Goal: Information Seeking & Learning: Learn about a topic

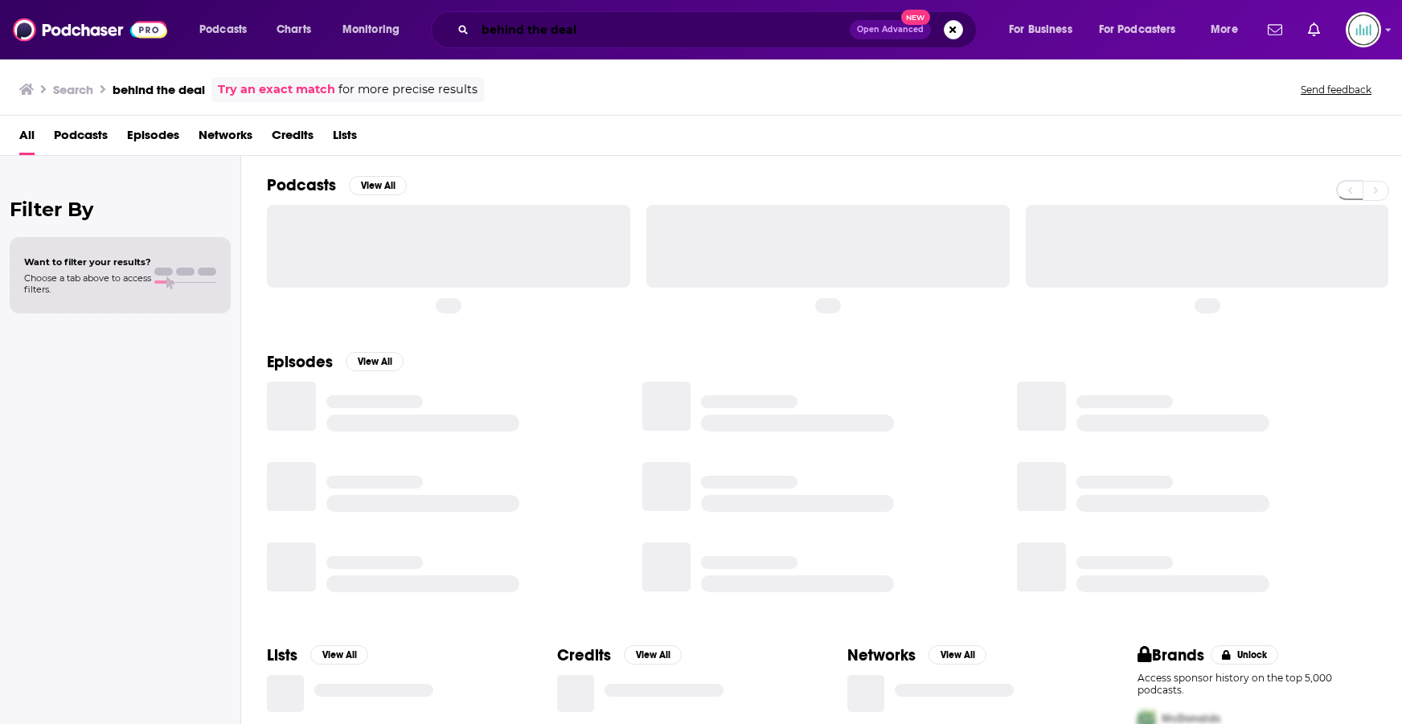
click at [725, 24] on input "behind the deal" at bounding box center [662, 30] width 375 height 26
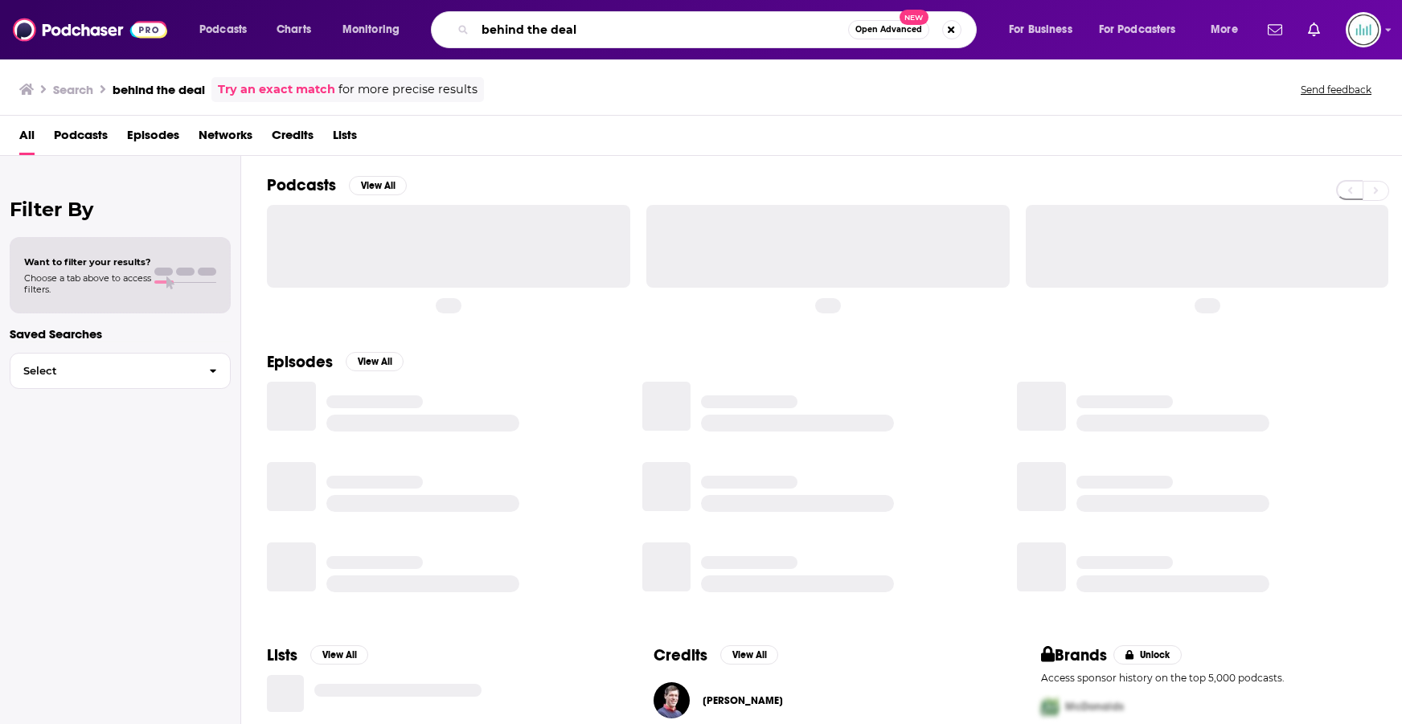
click at [725, 24] on input "behind the deal" at bounding box center [661, 30] width 373 height 26
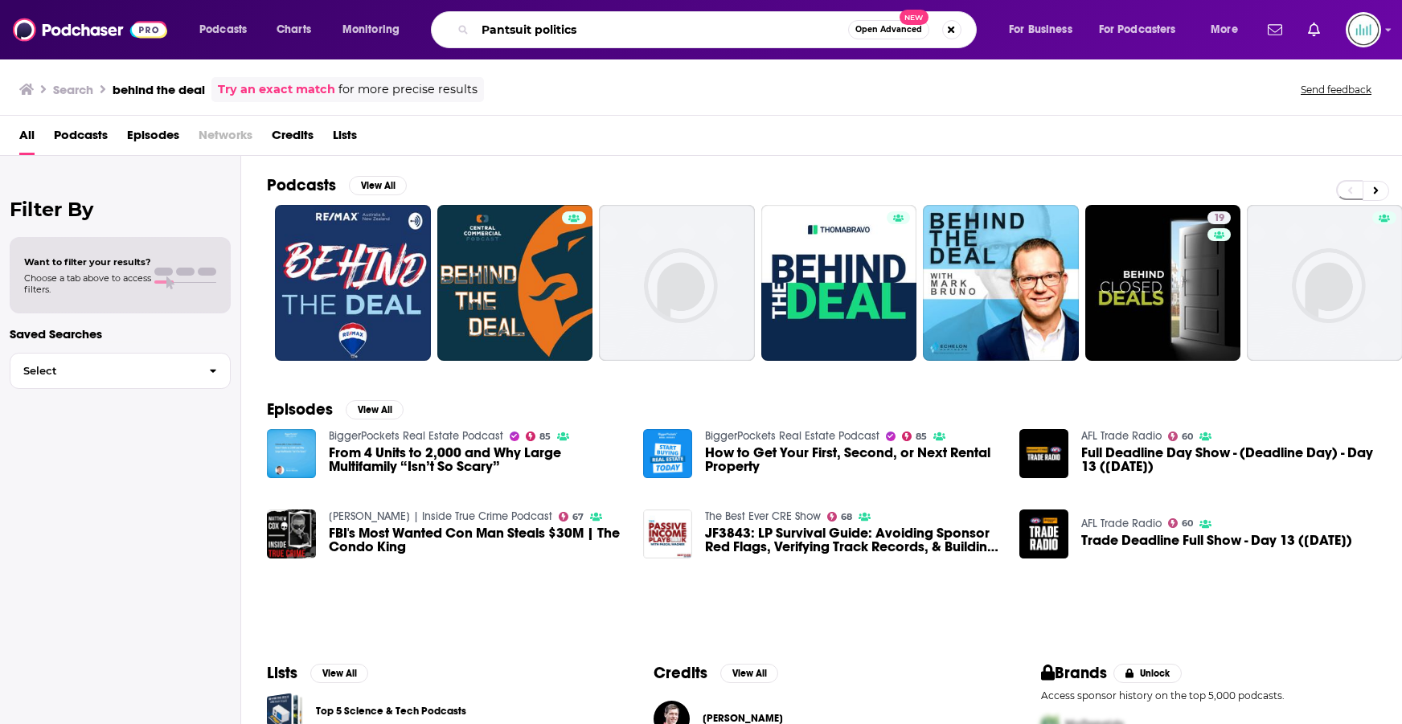
type input "Pantsuit politics"
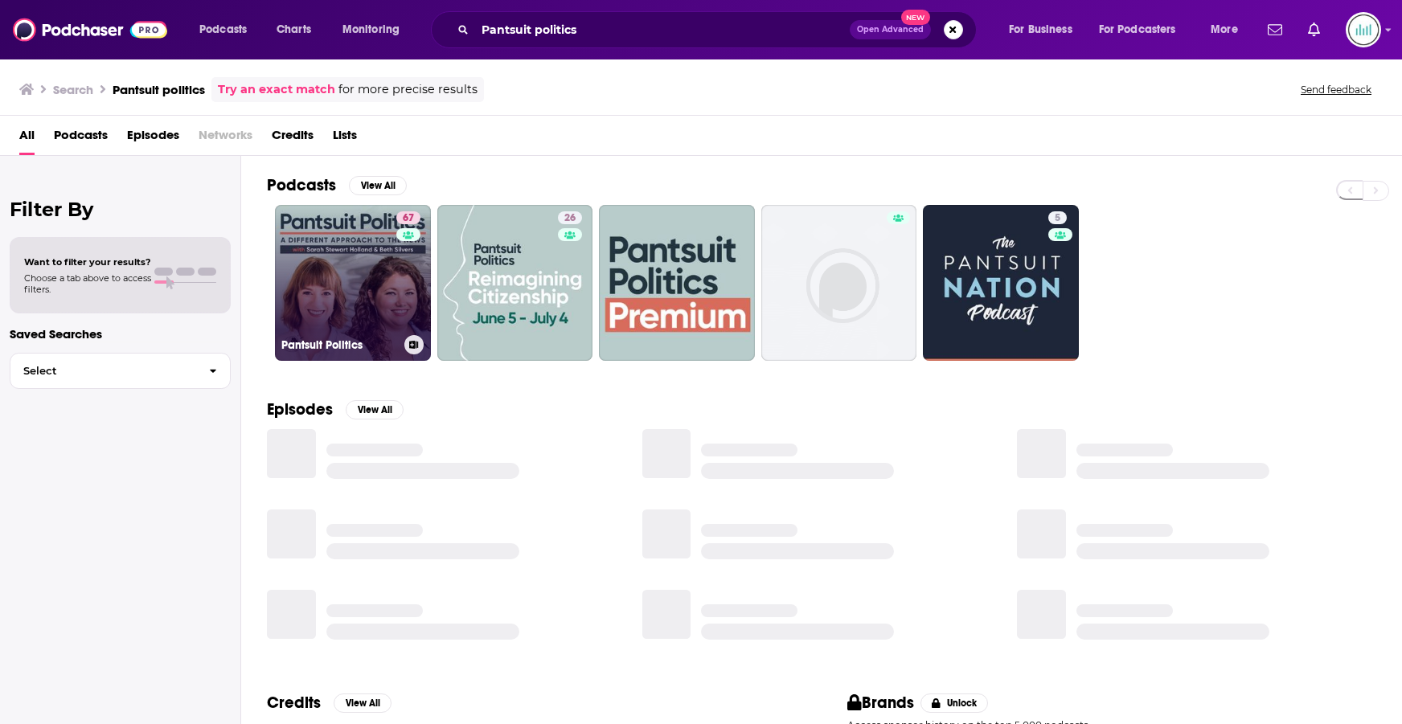
click at [354, 277] on link "67 Pantsuit Politics" at bounding box center [353, 283] width 156 height 156
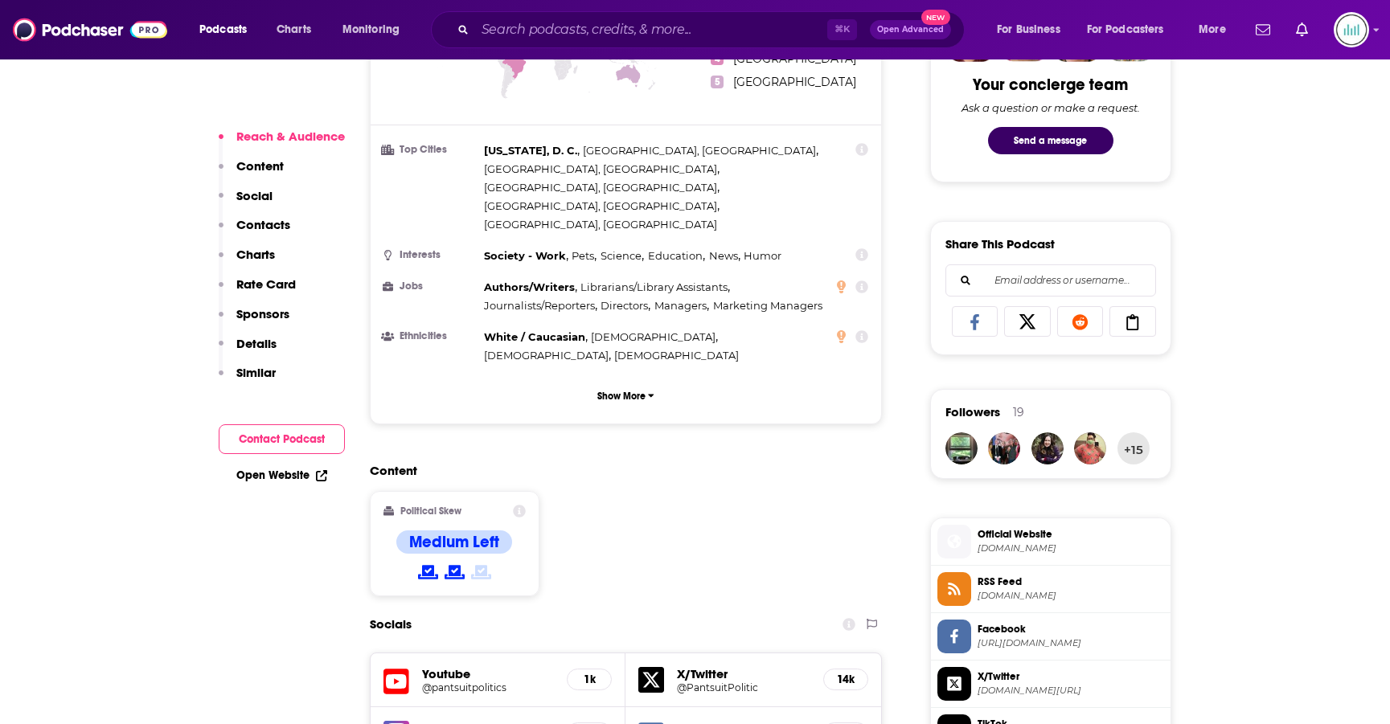
scroll to position [1014, 0]
